Goal: Browse casually: Explore the website without a specific task or goal

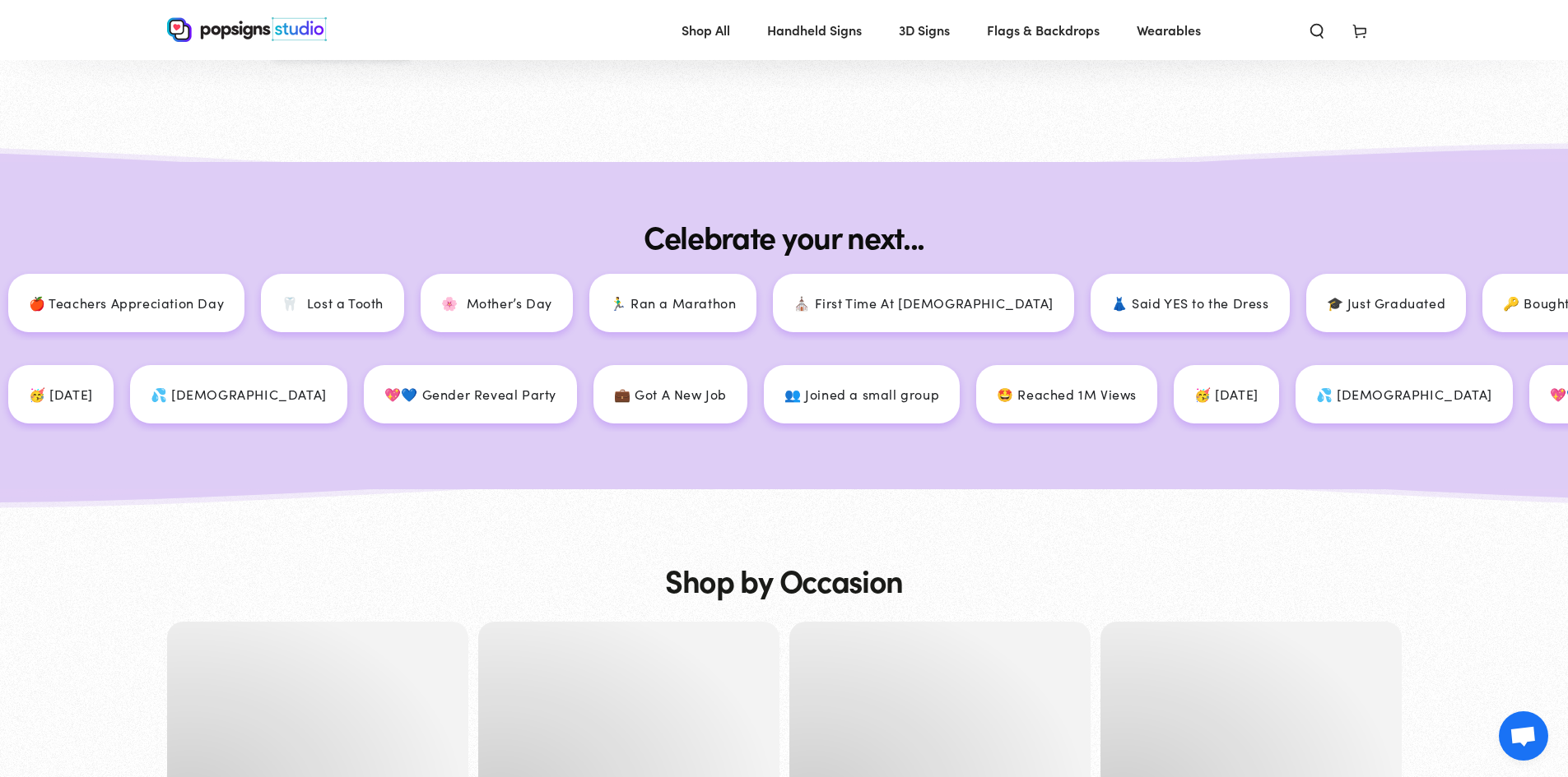
scroll to position [2139, 0]
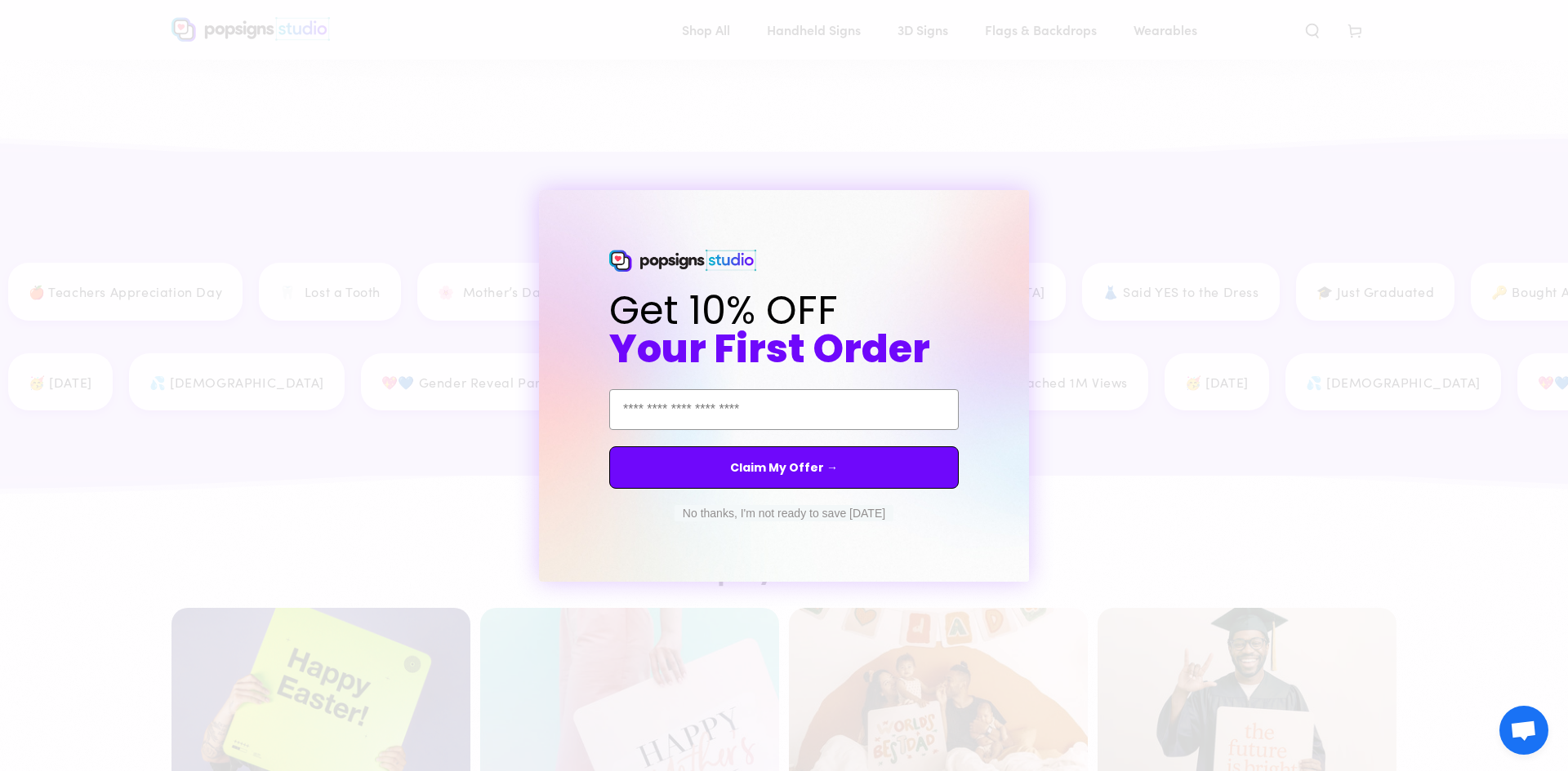
click at [769, 511] on button "No thanks, I'm not ready to save [DATE]" at bounding box center [784, 513] width 219 height 16
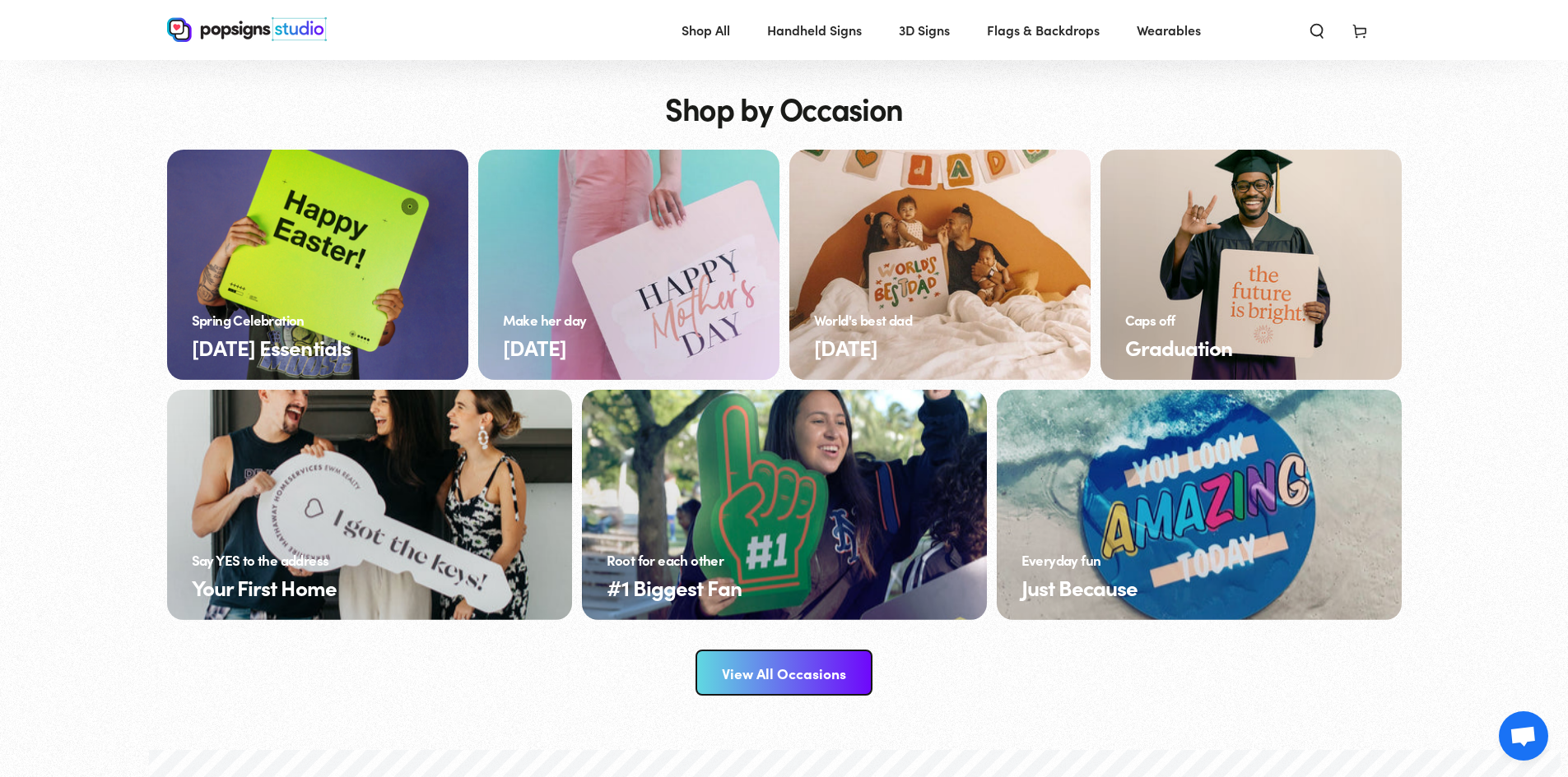
scroll to position [2303, 0]
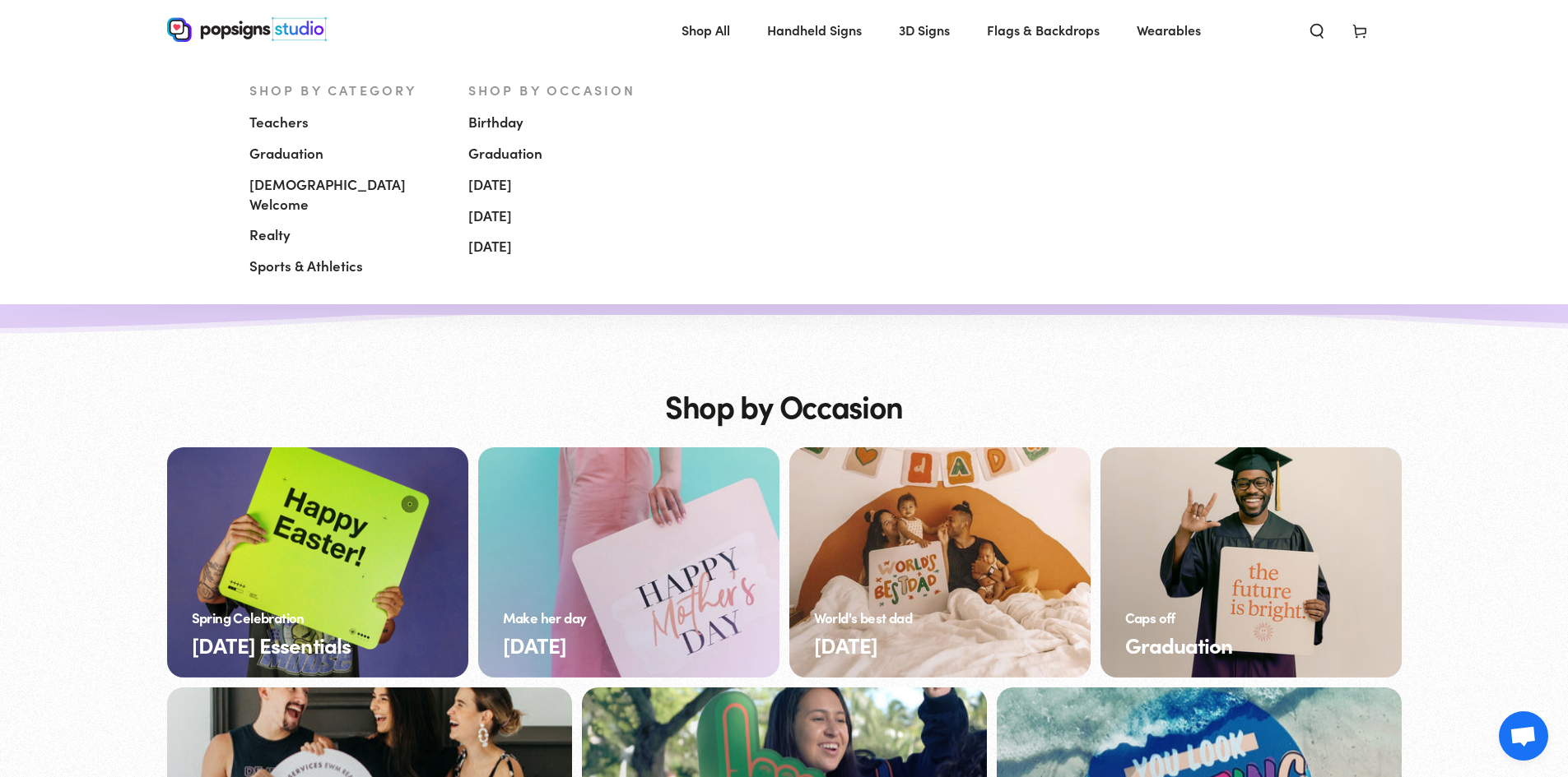
click at [823, 33] on span "Handheld Signs" at bounding box center [814, 30] width 94 height 24
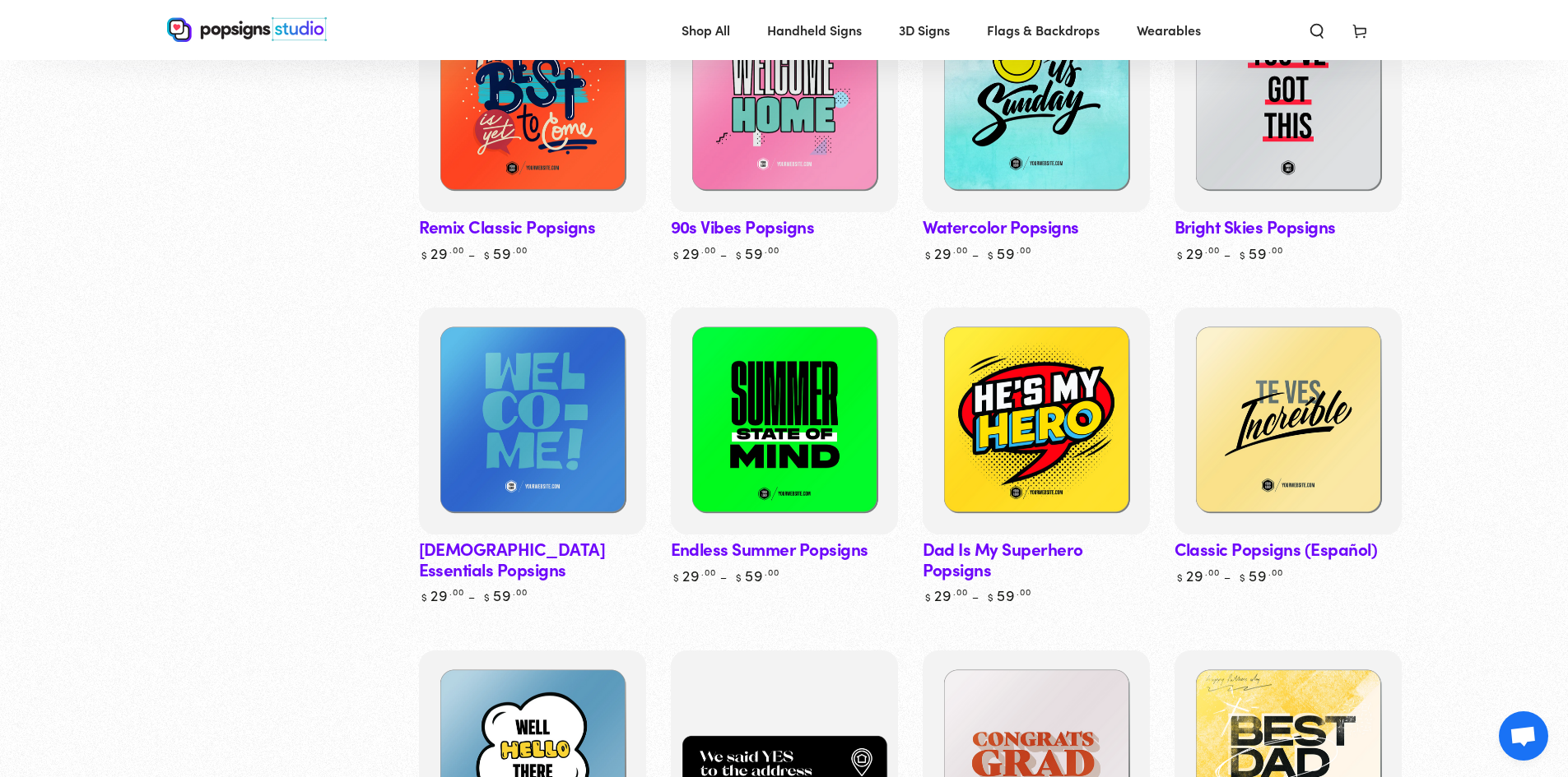
scroll to position [1316, 0]
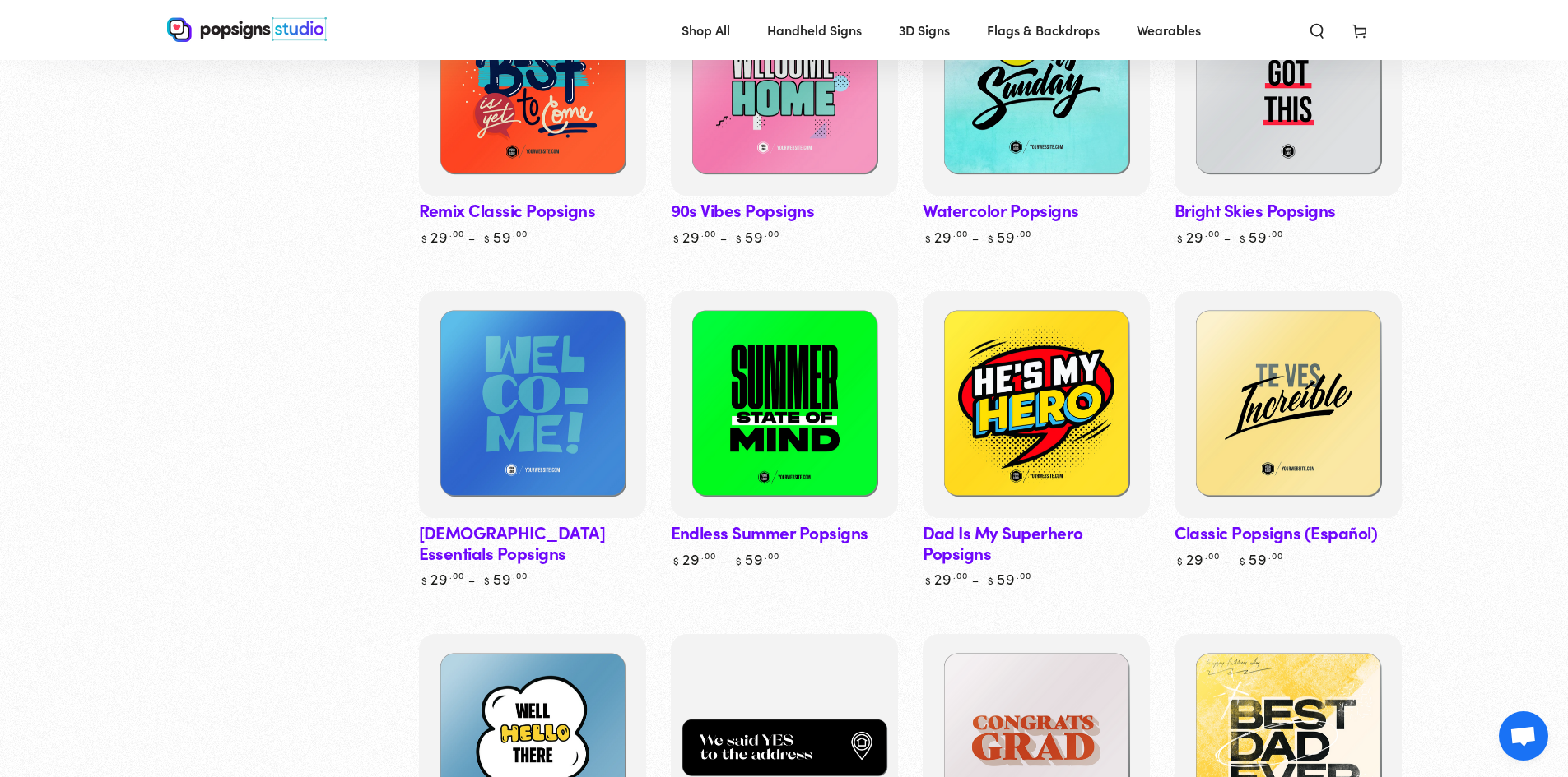
click at [574, 502] on link "Church Essentials Popsigns" at bounding box center [533, 440] width 227 height 297
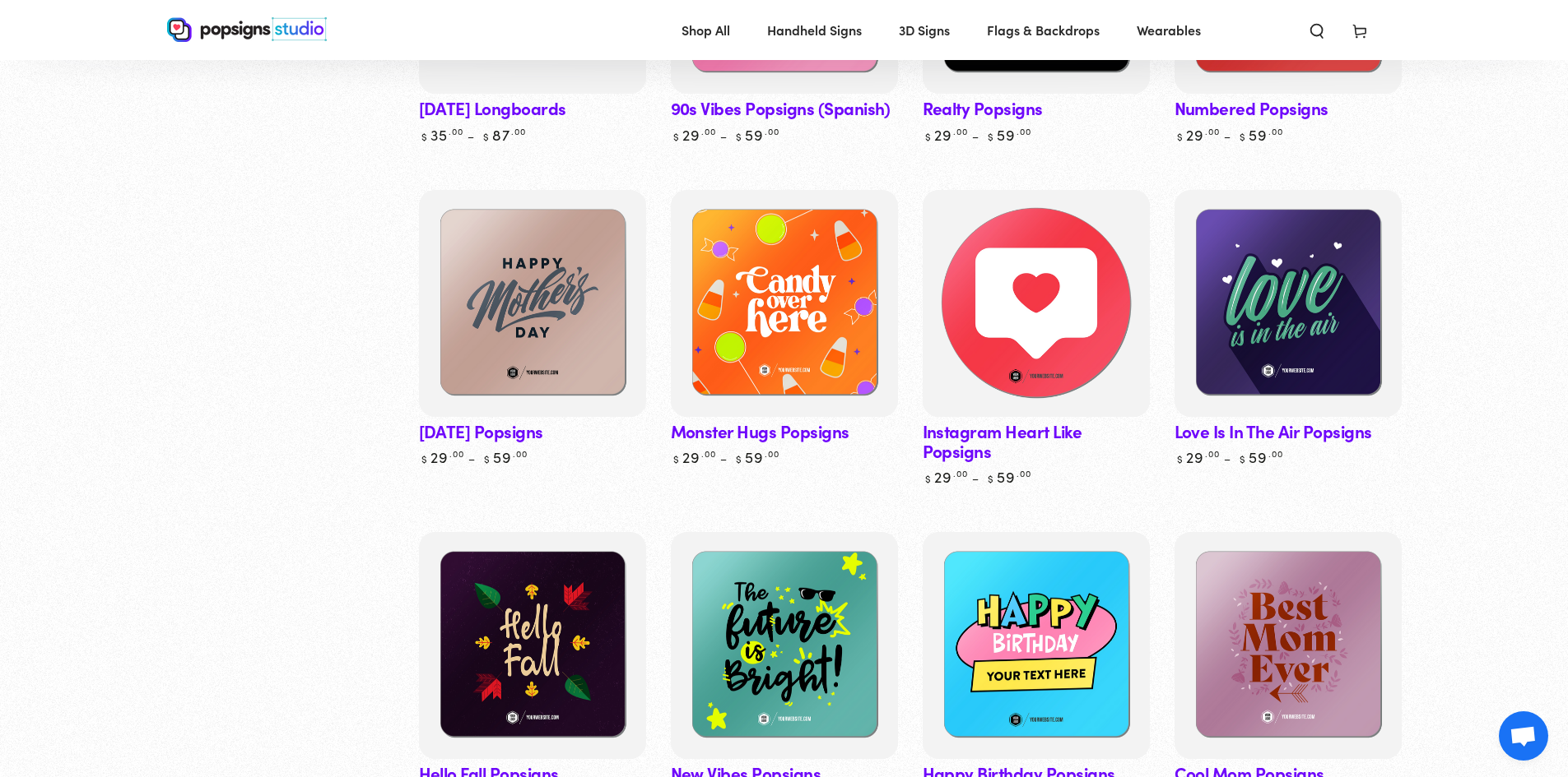
scroll to position [2797, 0]
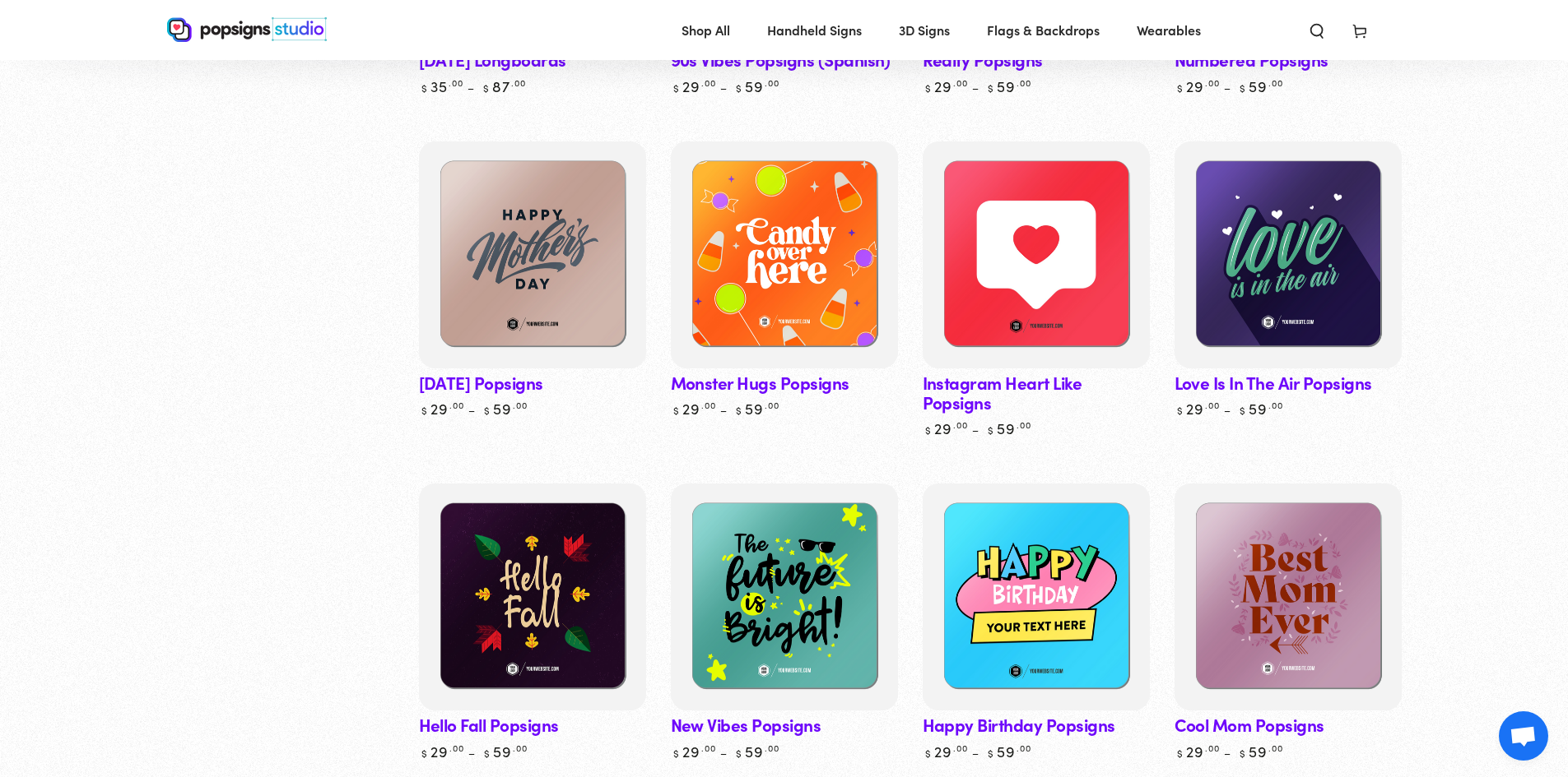
click at [992, 349] on link "Instagram Heart Like Popsigns" at bounding box center [1035, 290] width 227 height 297
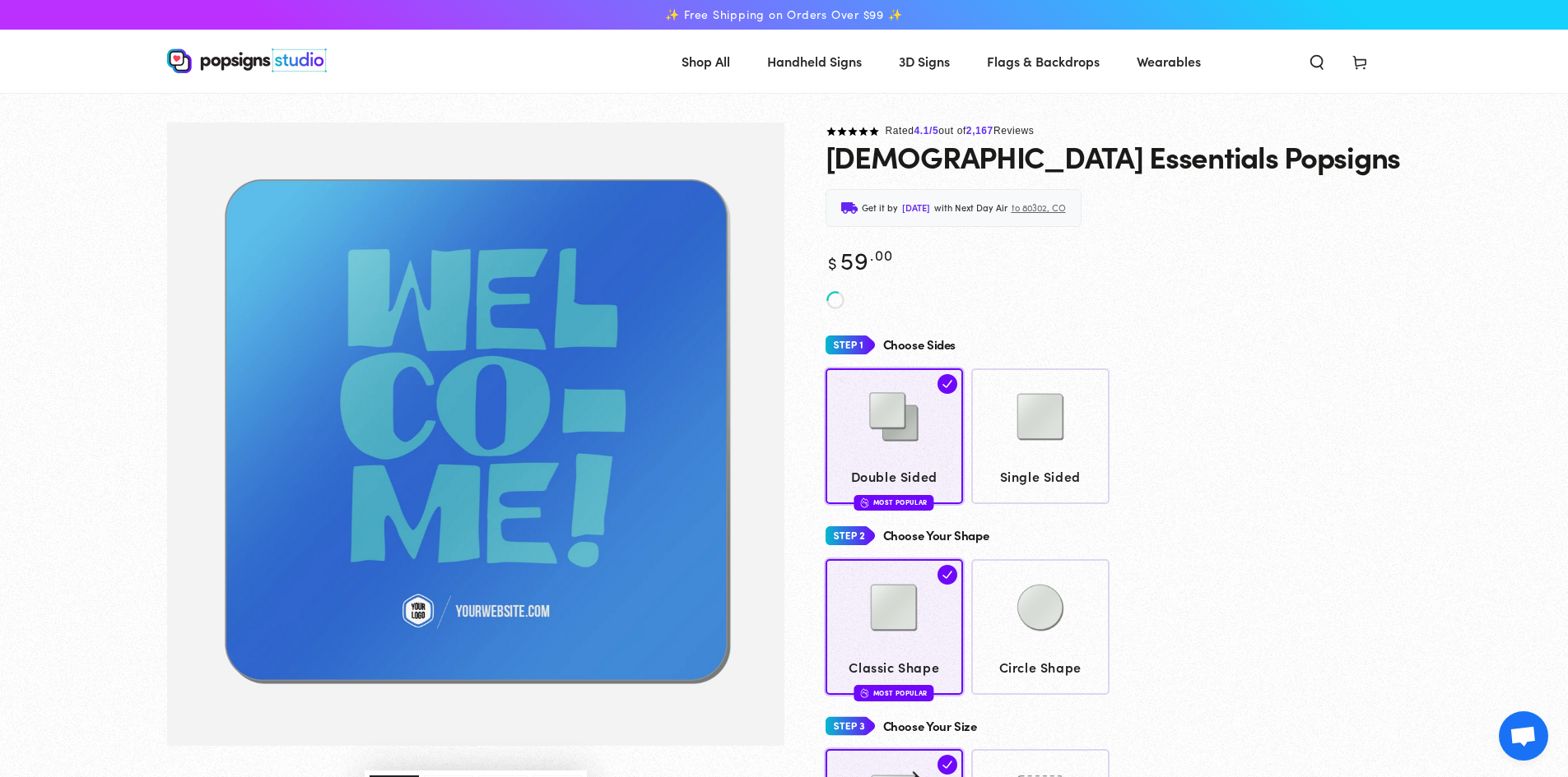
scroll to position [490, 0]
